Goal: Information Seeking & Learning: Compare options

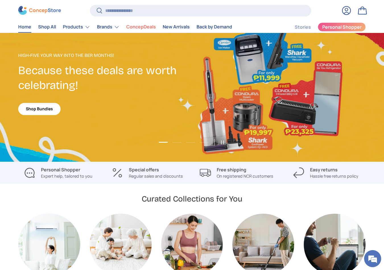
scroll to position [22, 0]
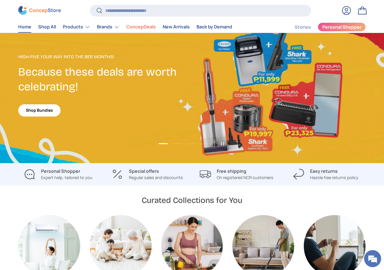
click at [228, 176] on p "On registered NCR customers" at bounding box center [245, 178] width 57 height 6
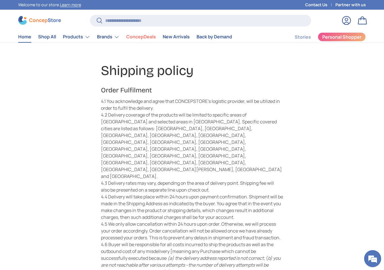
click at [24, 34] on link "Home" at bounding box center [24, 36] width 13 height 11
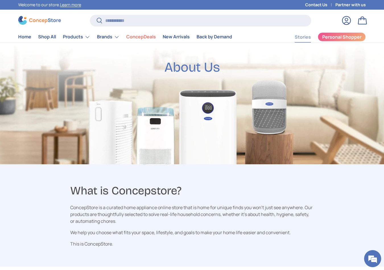
click at [298, 37] on link "Stories" at bounding box center [303, 37] width 16 height 11
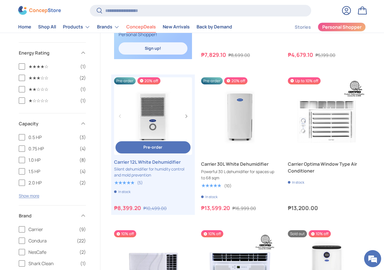
scroll to position [643, 0]
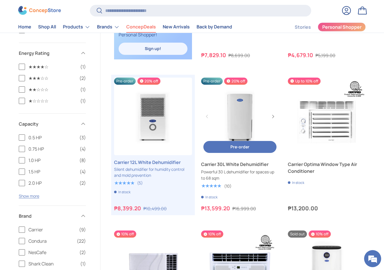
click at [221, 166] on link "Carrier 30L White Dehumidifier" at bounding box center [240, 164] width 78 height 7
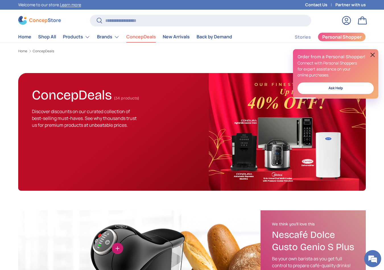
scroll to position [0, 0]
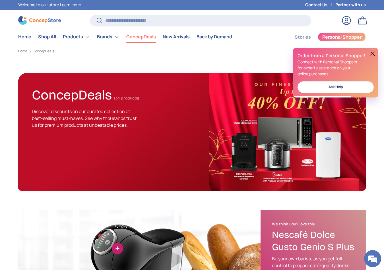
click at [372, 54] on button at bounding box center [373, 53] width 7 height 7
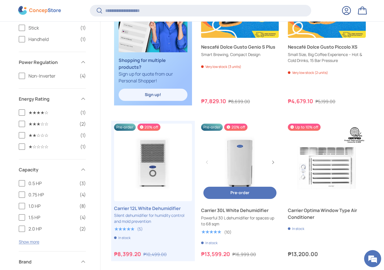
scroll to position [597, 0]
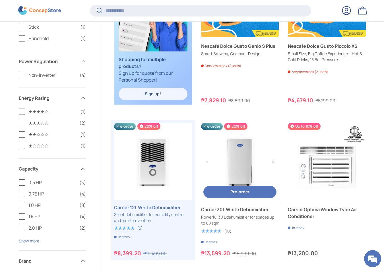
click at [236, 156] on link "Carrier 30L White Dehumidifier" at bounding box center [240, 162] width 78 height 78
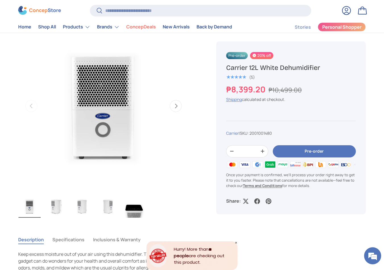
scroll to position [236, 0]
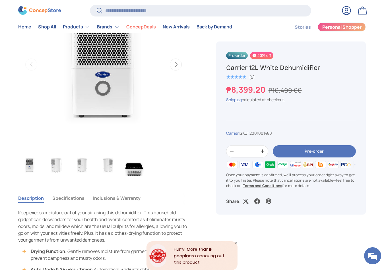
click at [292, 153] on button "Pre-order" at bounding box center [314, 151] width 83 height 12
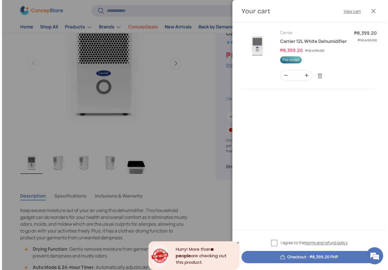
scroll to position [0, 0]
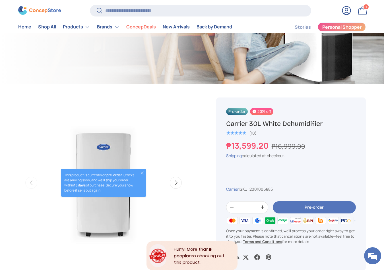
scroll to position [194, 0]
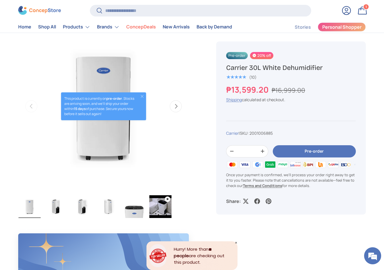
click at [58, 206] on img "Gallery Viewer" at bounding box center [56, 207] width 22 height 23
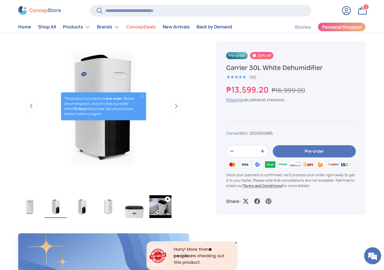
click at [79, 209] on img "Gallery Viewer" at bounding box center [82, 207] width 22 height 23
click at [100, 210] on img "Gallery Viewer" at bounding box center [108, 207] width 22 height 23
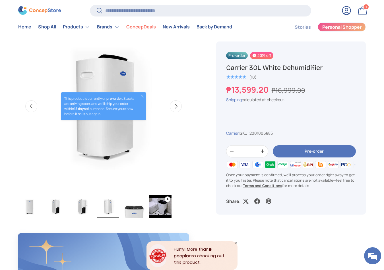
click at [136, 206] on img "Gallery Viewer" at bounding box center [134, 207] width 22 height 23
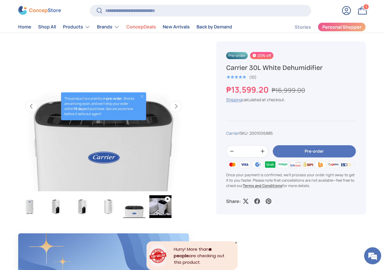
click at [154, 207] on img "Gallery Viewer" at bounding box center [160, 207] width 22 height 23
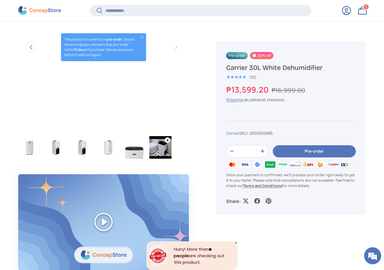
scroll to position [454, 0]
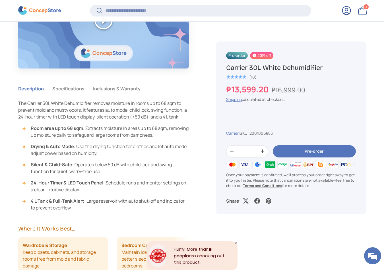
click at [56, 89] on button "Specifications" at bounding box center [68, 88] width 32 height 13
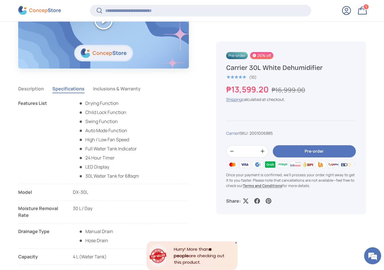
click at [109, 91] on button "Inclusions & Warranty" at bounding box center [117, 88] width 48 height 13
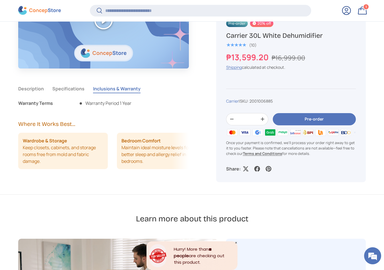
click at [42, 89] on button "Description" at bounding box center [31, 88] width 26 height 13
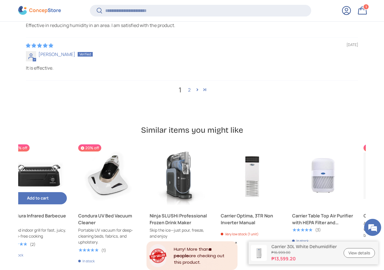
scroll to position [0, 0]
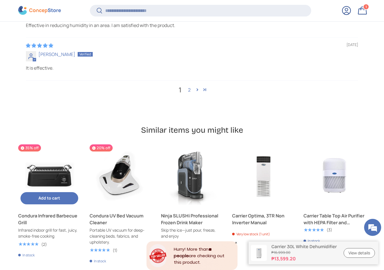
drag, startPoint x: 72, startPoint y: 176, endPoint x: 74, endPoint y: 153, distance: 23.7
click at [74, 153] on product-card "35% off Condura Infrared Barbecue Grill Infrared indoor grill for fast, juicy, …" at bounding box center [49, 211] width 62 height 132
click at [44, 148] on link "Condura Infrared Barbecue Grill" at bounding box center [49, 176] width 62 height 62
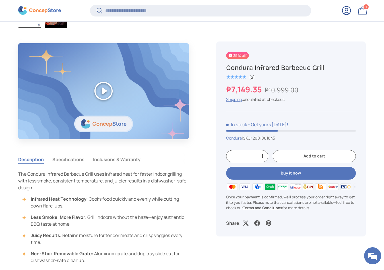
scroll to position [426, 0]
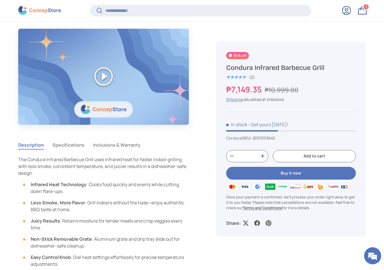
click at [96, 144] on button "Inclusions & Warranty" at bounding box center [117, 145] width 48 height 13
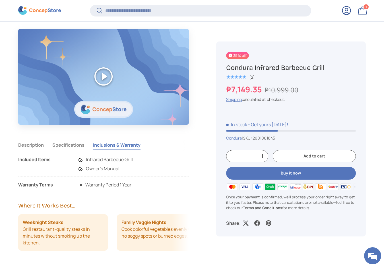
click at [71, 143] on button "Specifications" at bounding box center [68, 145] width 32 height 13
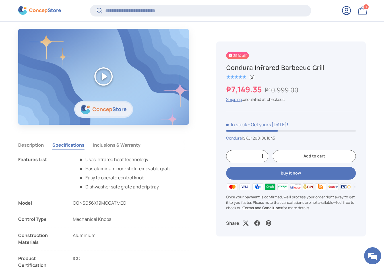
scroll to position [0, 0]
click at [36, 145] on button "Description" at bounding box center [31, 145] width 26 height 13
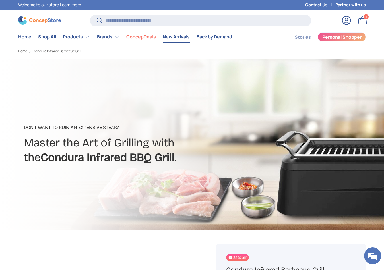
click at [169, 36] on link "New Arrivals" at bounding box center [176, 36] width 27 height 11
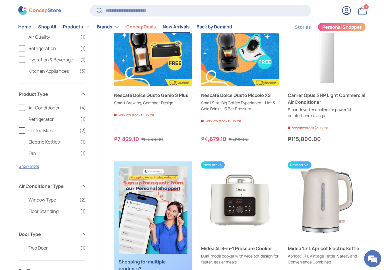
scroll to position [131, 0]
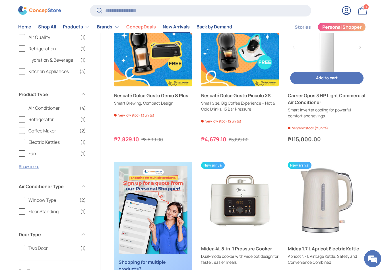
click at [301, 101] on link "Carrier Opus 3 HP Light Commercial Air Conditioner" at bounding box center [327, 99] width 78 height 14
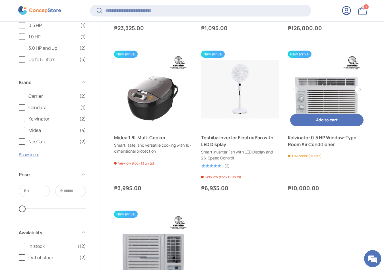
scroll to position [553, 0]
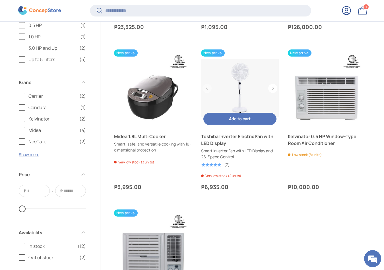
click at [209, 140] on link "Toshiba Inverter Electric Fan with LED Display" at bounding box center [240, 140] width 78 height 14
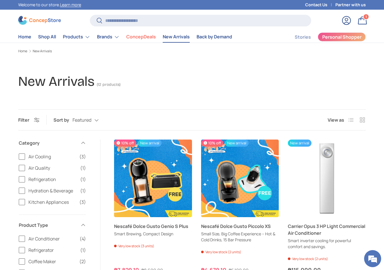
scroll to position [0, 0]
click at [139, 38] on link "ConcepDeals" at bounding box center [141, 36] width 30 height 11
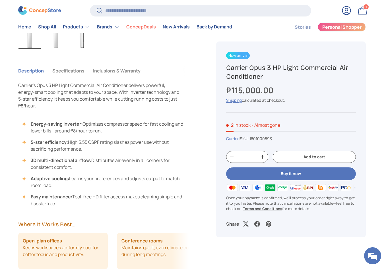
scroll to position [385, 0]
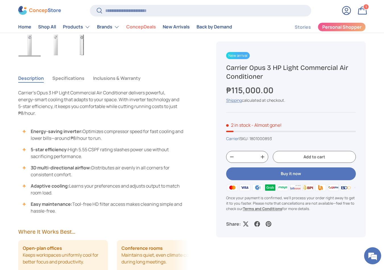
click at [78, 79] on button "Specifications" at bounding box center [68, 78] width 32 height 13
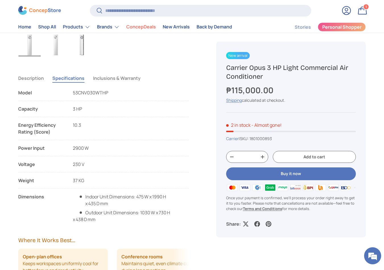
click at [101, 80] on button "Inclusions & Warranty" at bounding box center [117, 78] width 48 height 13
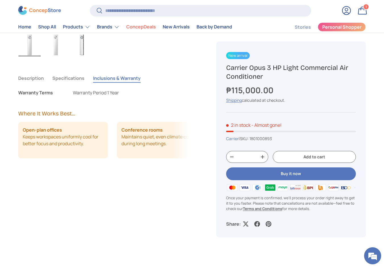
scroll to position [0, 0]
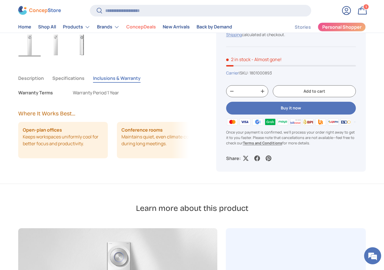
click at [75, 79] on button "Specifications" at bounding box center [68, 78] width 32 height 13
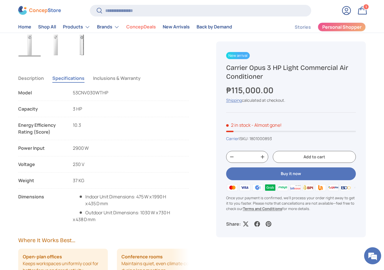
click at [110, 76] on button "Inclusions & Warranty" at bounding box center [117, 78] width 48 height 13
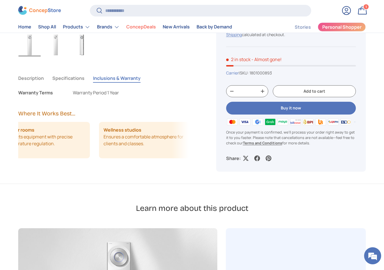
scroll to position [0, 315]
click at [73, 75] on button "Specifications" at bounding box center [68, 78] width 32 height 13
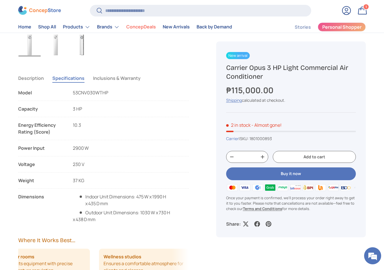
click at [30, 76] on button "Description" at bounding box center [31, 78] width 26 height 13
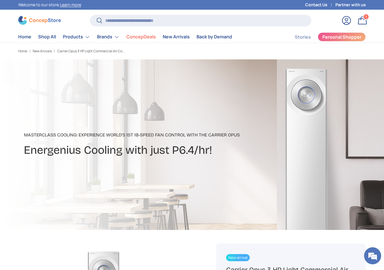
scroll to position [0, 0]
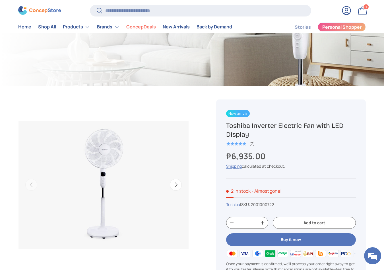
scroll to position [236, 0]
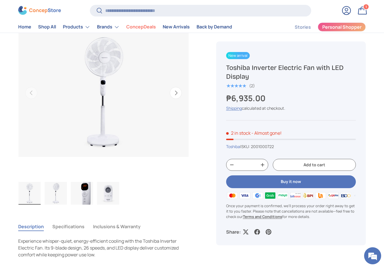
click at [177, 97] on button "Next" at bounding box center [176, 93] width 12 height 12
click at [176, 95] on button "Next" at bounding box center [176, 93] width 12 height 12
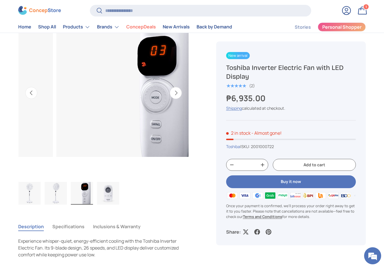
scroll to position [0, 347]
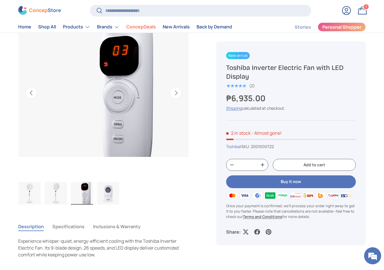
click at [176, 95] on button "Next" at bounding box center [176, 93] width 12 height 12
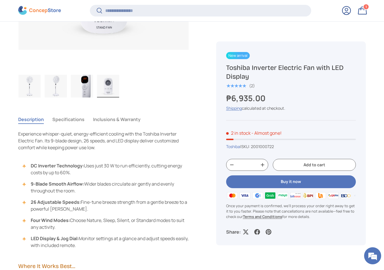
scroll to position [344, 0]
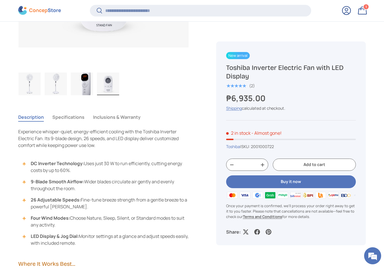
click at [69, 119] on button "Specifications" at bounding box center [68, 117] width 32 height 13
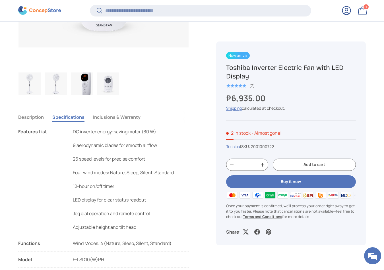
click at [102, 120] on button "Inclusions & Warranty" at bounding box center [117, 117] width 48 height 13
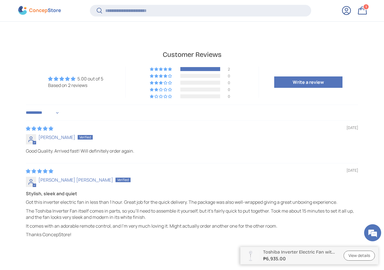
scroll to position [1223, 0]
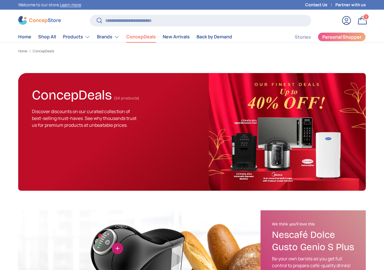
click at [201, 36] on link "Back by Demand" at bounding box center [215, 36] width 36 height 11
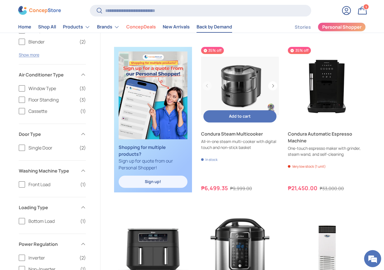
click at [212, 138] on link "Condura Steam Multicooker" at bounding box center [240, 134] width 78 height 7
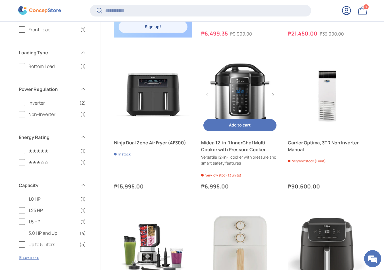
scroll to position [407, 0]
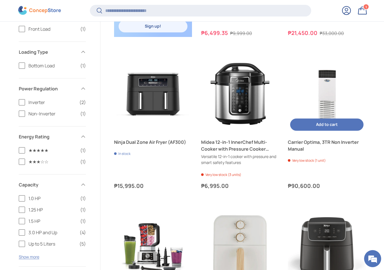
click at [302, 139] on link "Carrier Optima, 3TR Non Inverter Manual" at bounding box center [327, 146] width 78 height 14
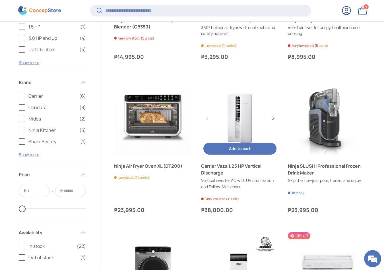
scroll to position [685, 0]
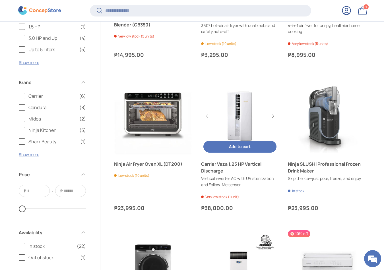
click at [226, 165] on link "Carrier Veza 1.25 HP Vertical Discharge" at bounding box center [240, 168] width 78 height 14
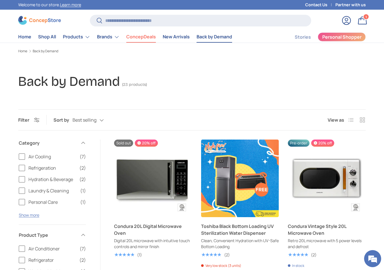
scroll to position [0, 0]
click at [136, 39] on link "ConcepDeals" at bounding box center [141, 36] width 30 height 11
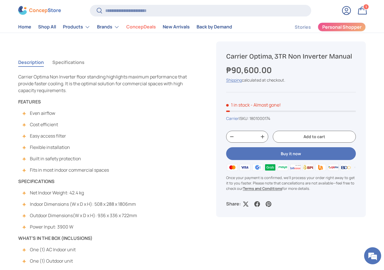
scroll to position [204, 0]
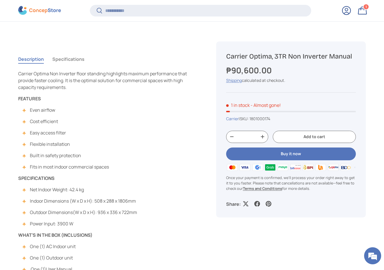
click at [62, 59] on button "Specifications" at bounding box center [68, 59] width 32 height 13
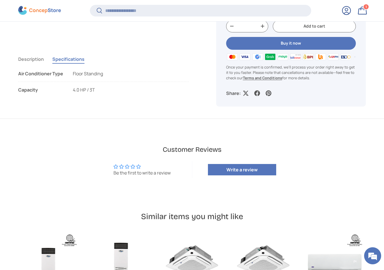
click at [36, 58] on button "Description" at bounding box center [31, 59] width 26 height 13
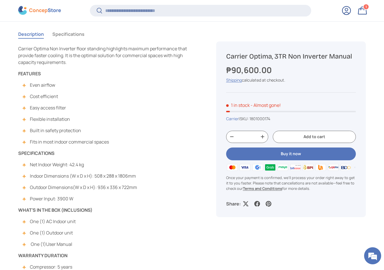
scroll to position [231, 0]
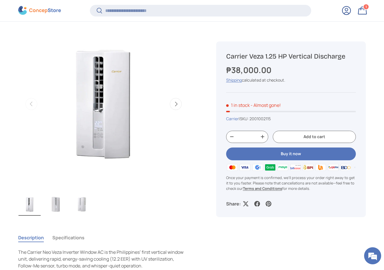
scroll to position [223, 0]
click at [176, 106] on button "Next" at bounding box center [176, 105] width 12 height 12
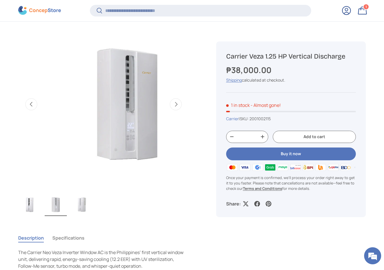
scroll to position [0, 174]
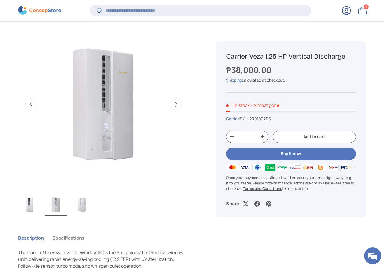
click at [176, 107] on button "Next" at bounding box center [176, 105] width 12 height 12
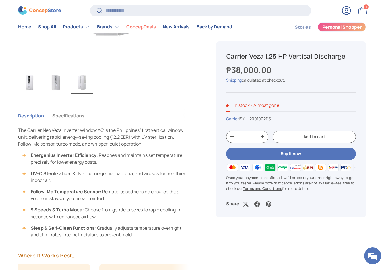
scroll to position [347, 0]
click at [60, 117] on button "Specifications" at bounding box center [68, 116] width 32 height 13
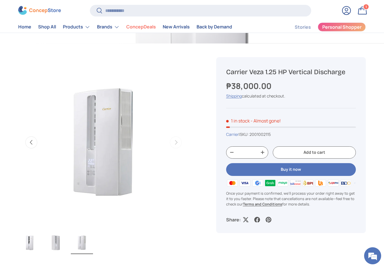
scroll to position [186, 0]
click at [64, 243] on img "Gallery Viewer" at bounding box center [56, 243] width 22 height 23
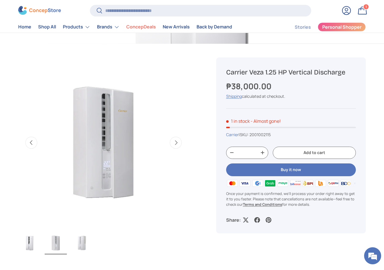
click at [40, 247] on img "Gallery Viewer" at bounding box center [30, 243] width 22 height 23
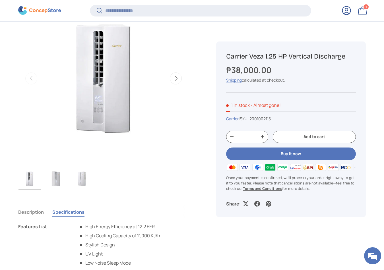
scroll to position [251, 0]
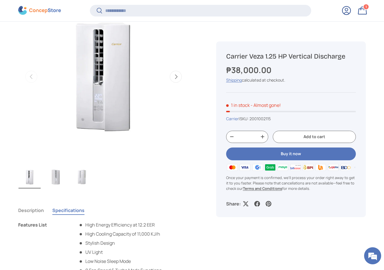
click at [53, 173] on img "Gallery Viewer" at bounding box center [56, 177] width 22 height 23
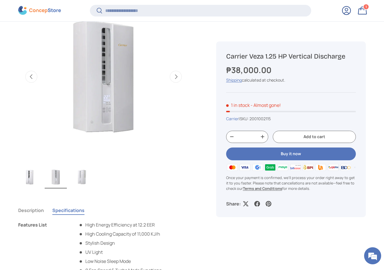
click at [73, 177] on img "Gallery Viewer" at bounding box center [82, 177] width 22 height 23
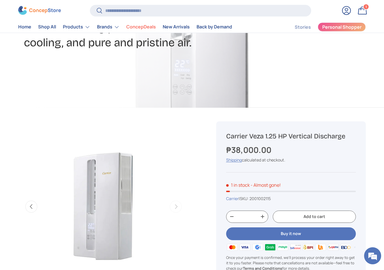
scroll to position [118, 0]
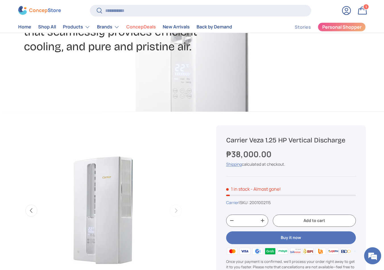
click at [242, 139] on h1 "Carrier Veza 1.25 HP Vertical Discharge" at bounding box center [291, 140] width 130 height 9
copy div "Carrier Veza 1.25 HP Vertical Discharge"
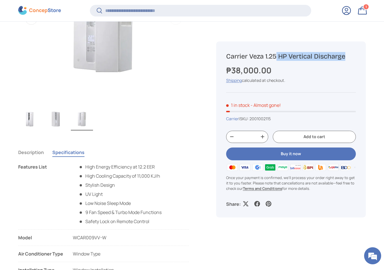
scroll to position [393, 0]
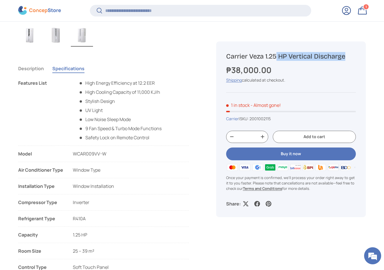
click at [26, 71] on button "Description" at bounding box center [31, 68] width 26 height 13
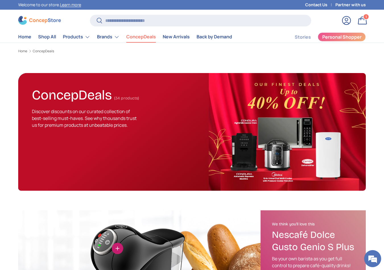
scroll to position [3, 0]
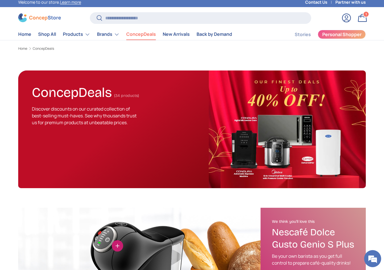
click at [159, 147] on div "ConcepDeals (34 products) Discover discounts on our curated collection of best-…" at bounding box center [113, 130] width 191 height 118
click at [124, 93] on span "(34 products)" at bounding box center [126, 95] width 25 height 5
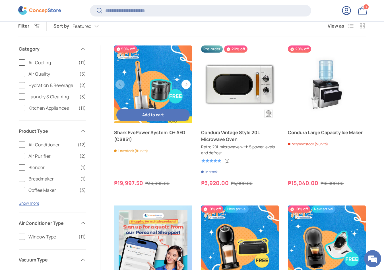
scroll to position [349, 0]
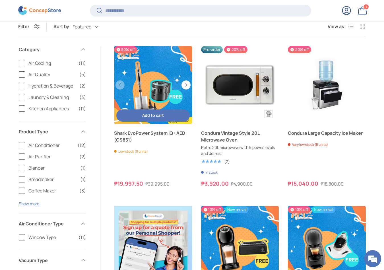
click at [147, 85] on link "Shark EvoPower System IQ+ AED (CS851)" at bounding box center [153, 85] width 78 height 78
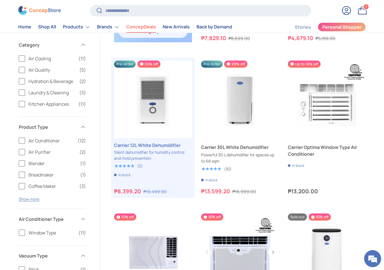
scroll to position [649, 0]
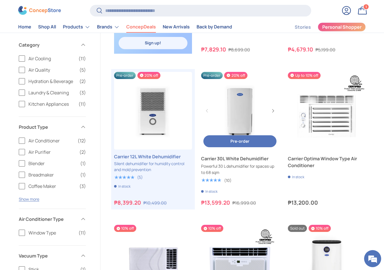
click at [223, 161] on link "Carrier 30L White Dehumidifier" at bounding box center [240, 158] width 78 height 7
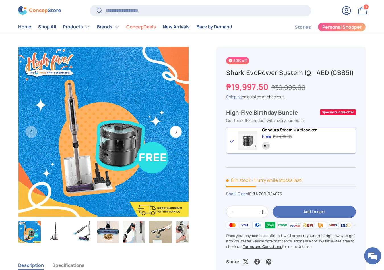
scroll to position [27, 0]
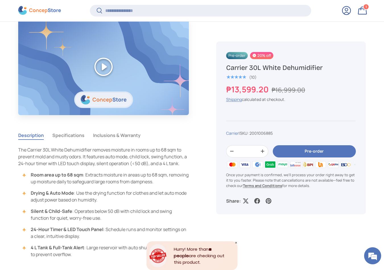
scroll to position [474, 0]
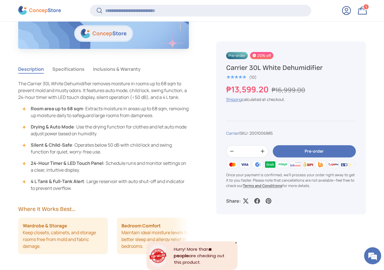
click at [70, 68] on button "Specifications" at bounding box center [68, 69] width 32 height 13
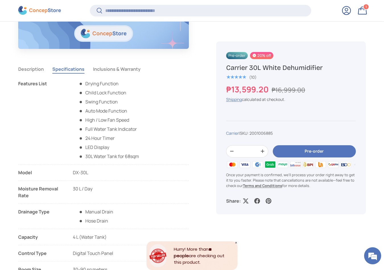
scroll to position [0, 0]
click at [104, 73] on button "Inclusions & Warranty" at bounding box center [117, 69] width 48 height 13
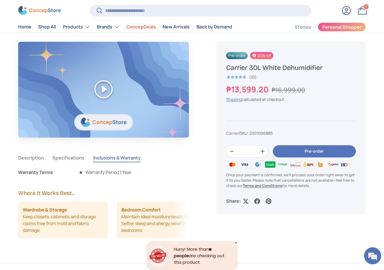
scroll to position [383, 0]
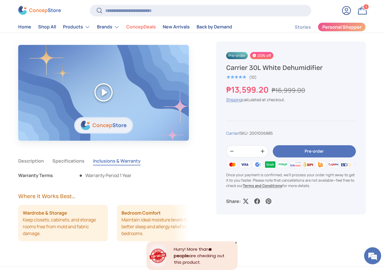
click at [75, 157] on button "Specifications" at bounding box center [68, 161] width 32 height 13
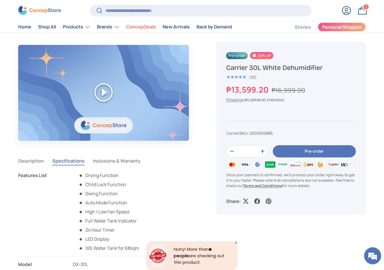
click at [44, 161] on button "Description" at bounding box center [31, 161] width 26 height 13
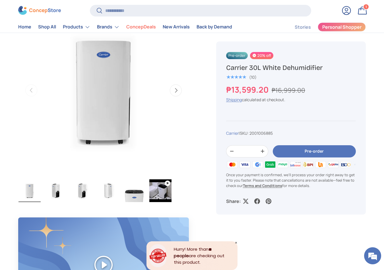
scroll to position [205, 0]
